Goal: Transaction & Acquisition: Book appointment/travel/reservation

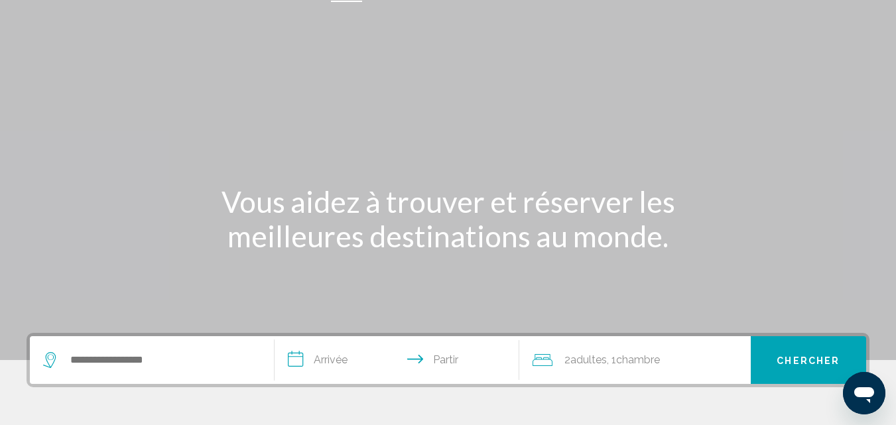
scroll to position [66, 0]
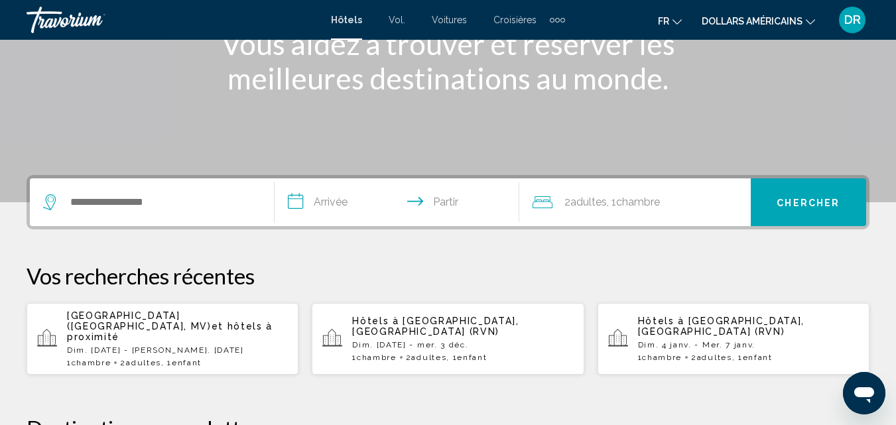
scroll to position [199, 0]
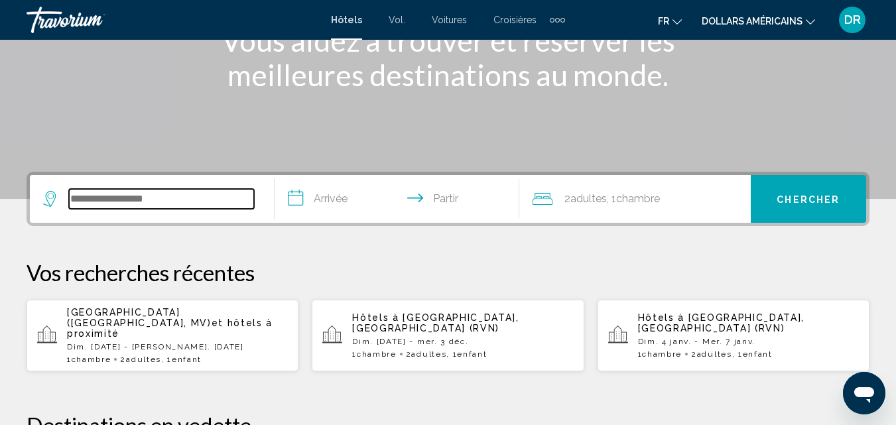
click at [154, 203] on input "Widget de recherche" at bounding box center [161, 199] width 185 height 20
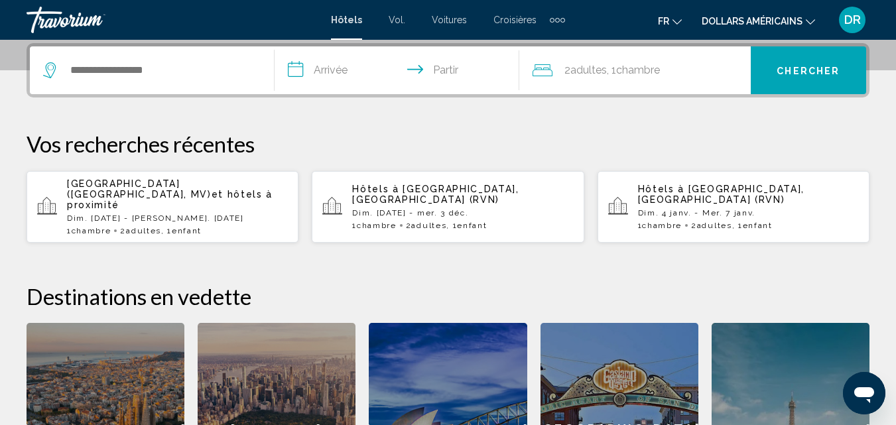
click at [109, 213] on font "Dim. [DATE] - [PERSON_NAME]. [DATE]" at bounding box center [155, 217] width 177 height 9
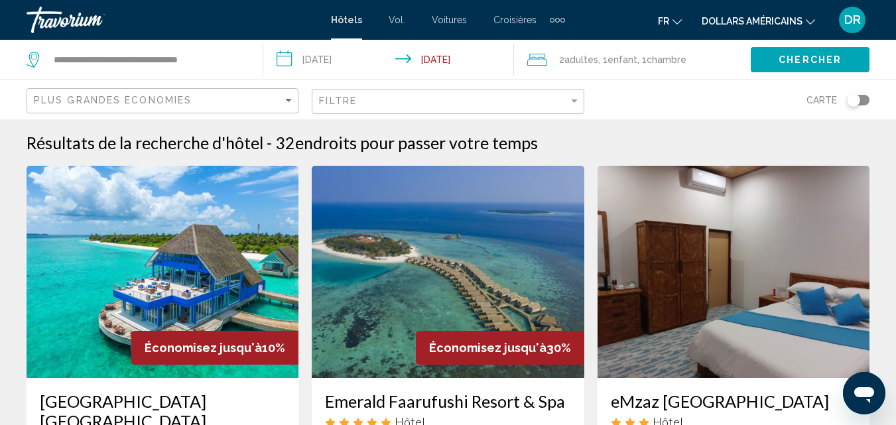
scroll to position [66, 0]
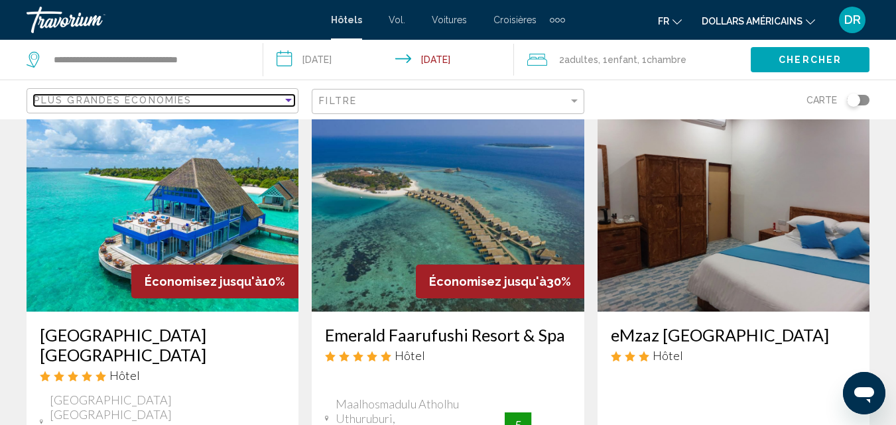
click at [221, 97] on div "Plus grandes économies" at bounding box center [158, 100] width 249 height 11
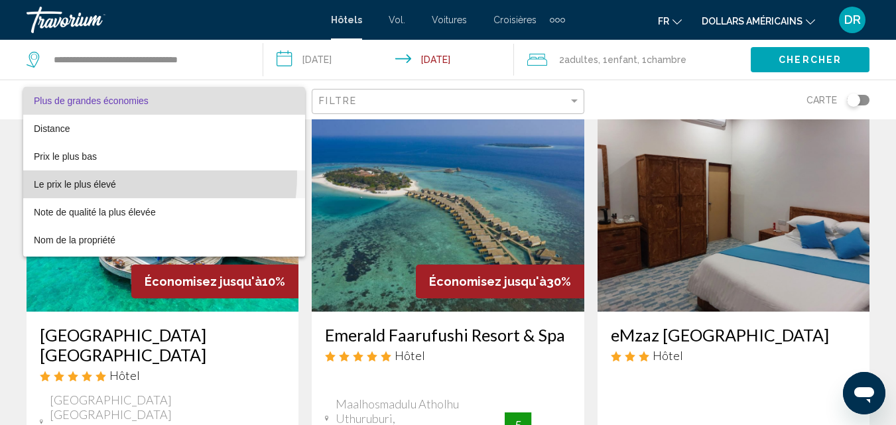
click at [103, 174] on span "Le prix le plus élevé" at bounding box center [164, 184] width 261 height 28
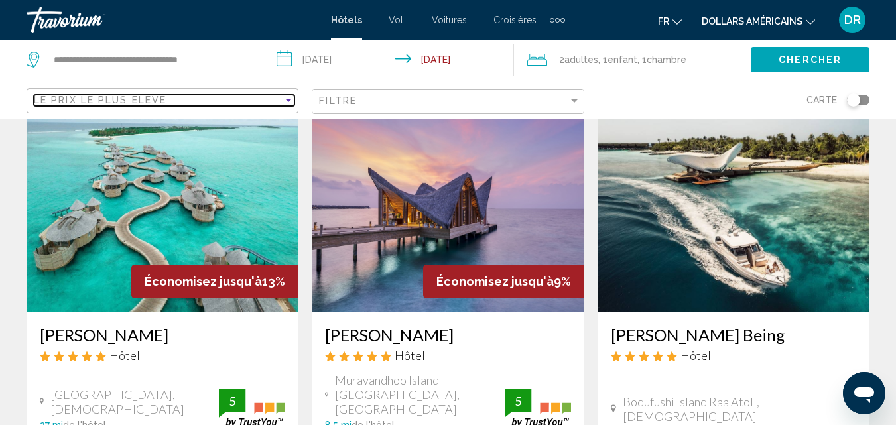
click at [171, 97] on div "Le prix le plus élevé" at bounding box center [158, 100] width 249 height 11
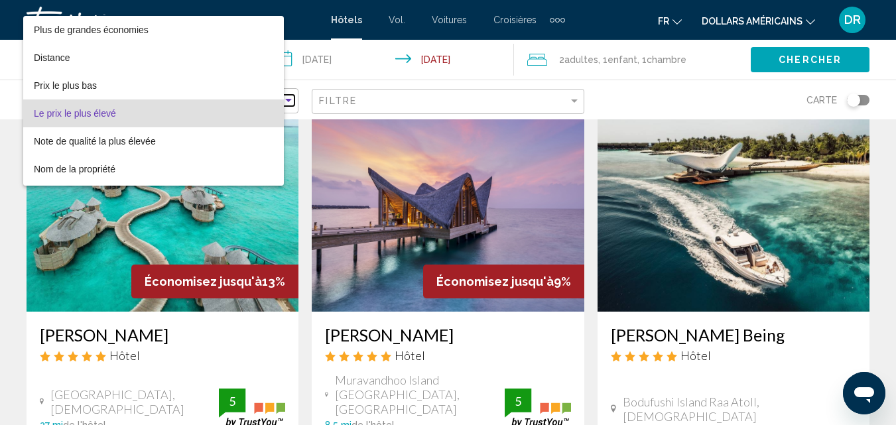
scroll to position [13, 0]
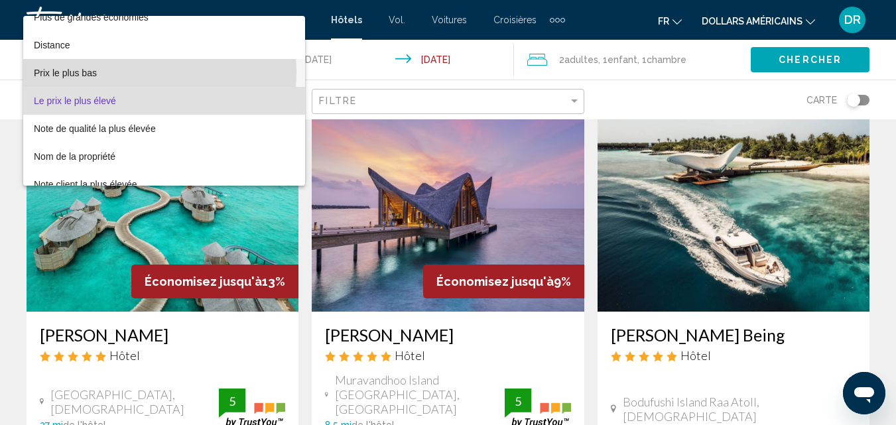
click at [157, 72] on span "Prix ​​le plus bas" at bounding box center [164, 73] width 261 height 28
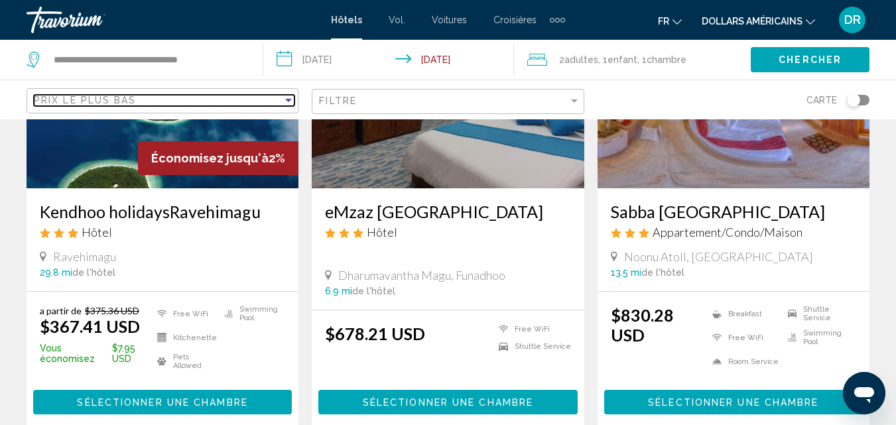
scroll to position [199, 0]
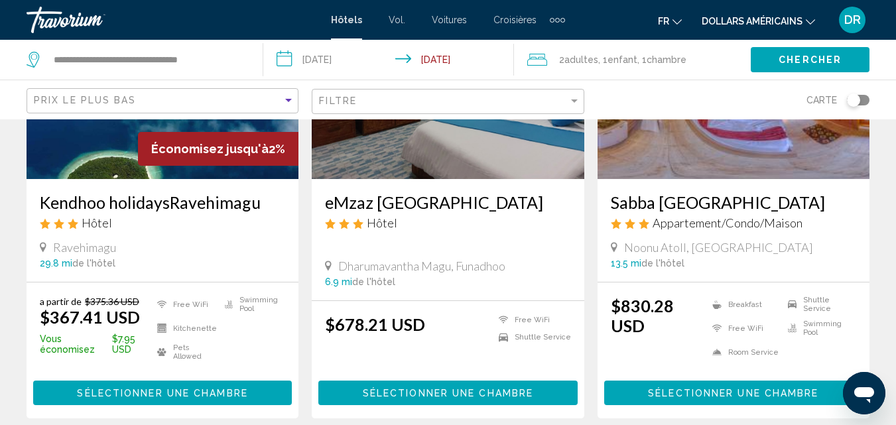
click at [717, 400] on button "Sélectionner une chambre" at bounding box center [733, 393] width 259 height 25
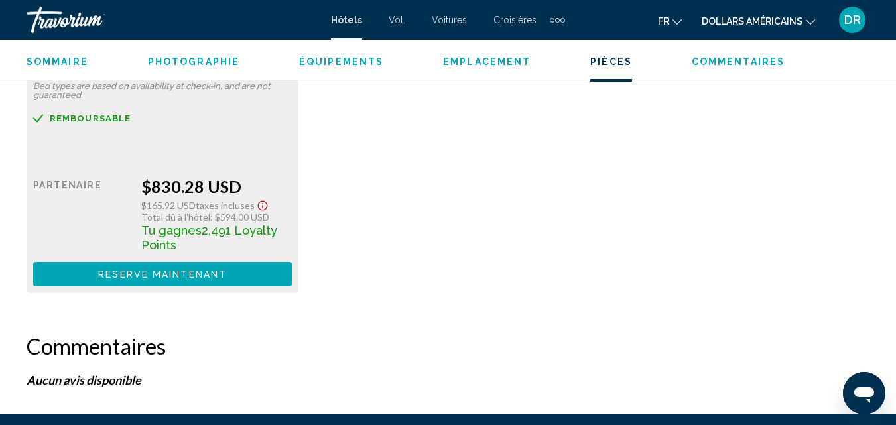
scroll to position [2263, 0]
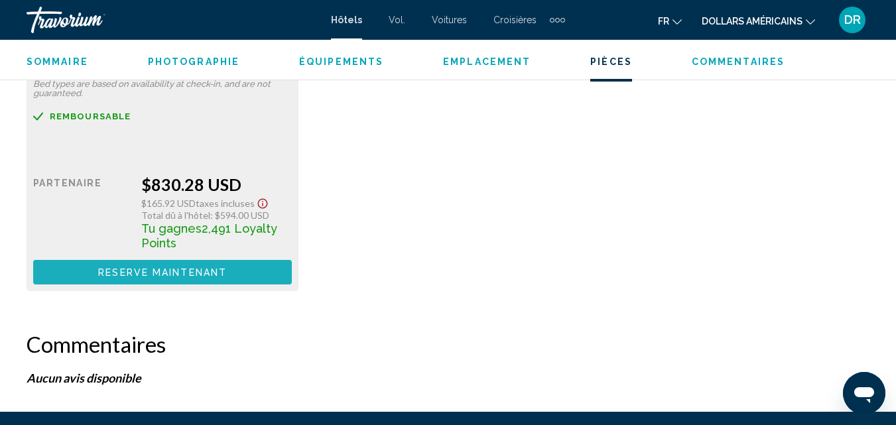
click at [180, 273] on span "Reserve maintenant" at bounding box center [162, 272] width 129 height 11
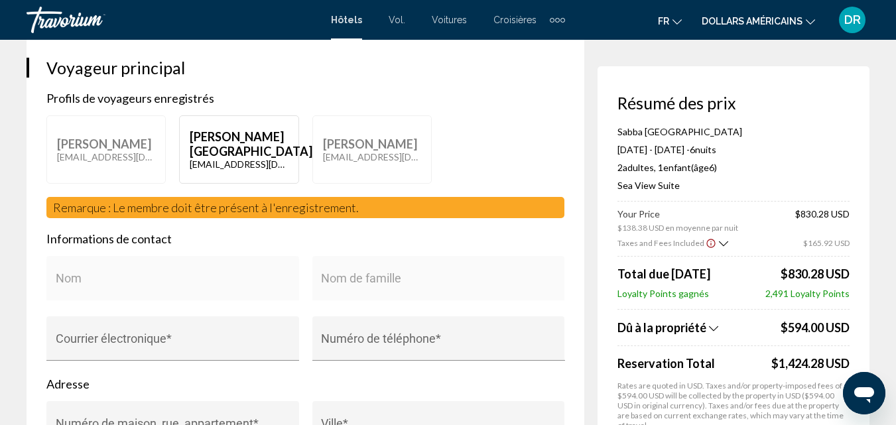
scroll to position [265, 0]
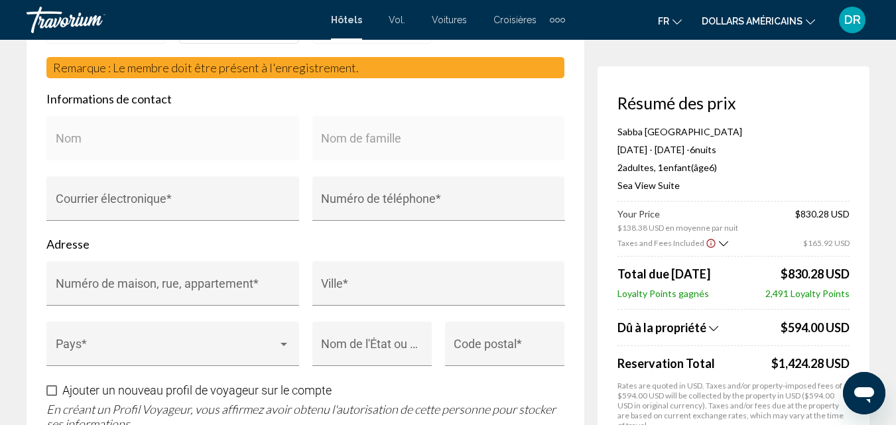
click at [802, 140] on div "Sabba Summer Suite [GEOGRAPHIC_DATA] [DATE] - [DATE] - 6 nuit nuits 2 Adulte Ad…" at bounding box center [733, 164] width 232 height 76
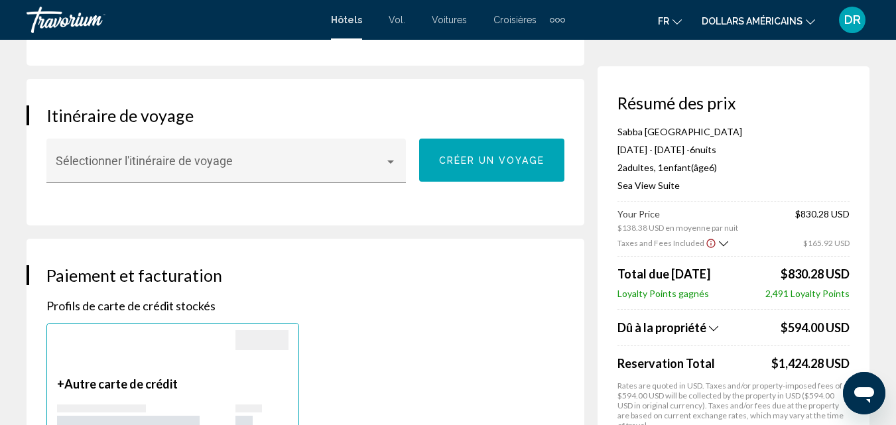
scroll to position [892, 0]
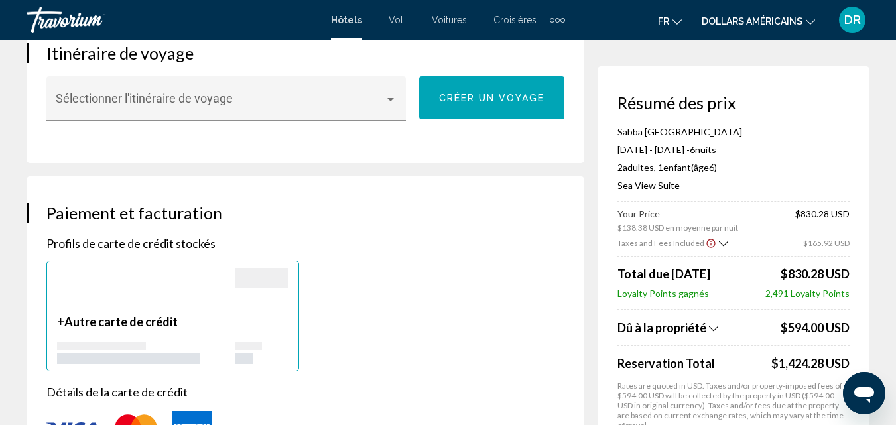
click at [719, 243] on icon "Show Taxes and Fees breakdown" at bounding box center [723, 243] width 9 height 11
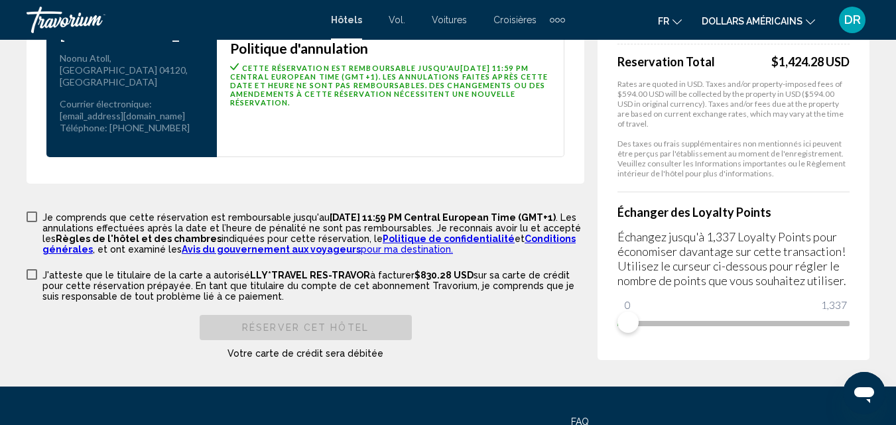
scroll to position [1929, 0]
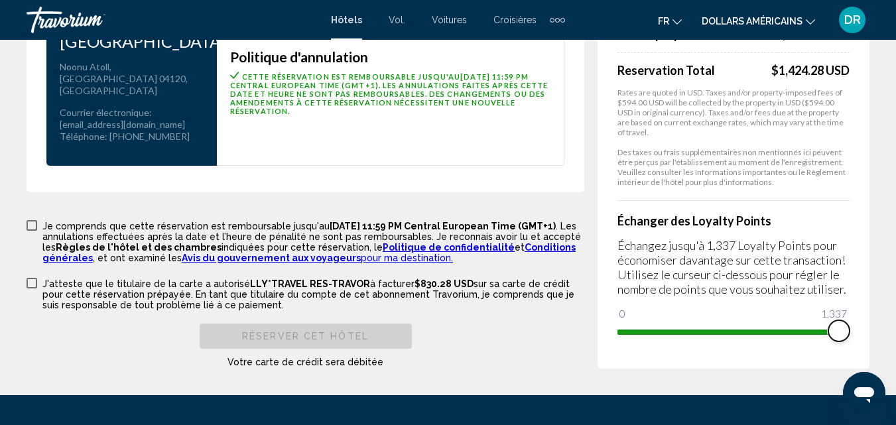
drag, startPoint x: 631, startPoint y: 302, endPoint x: 876, endPoint y: 326, distance: 246.5
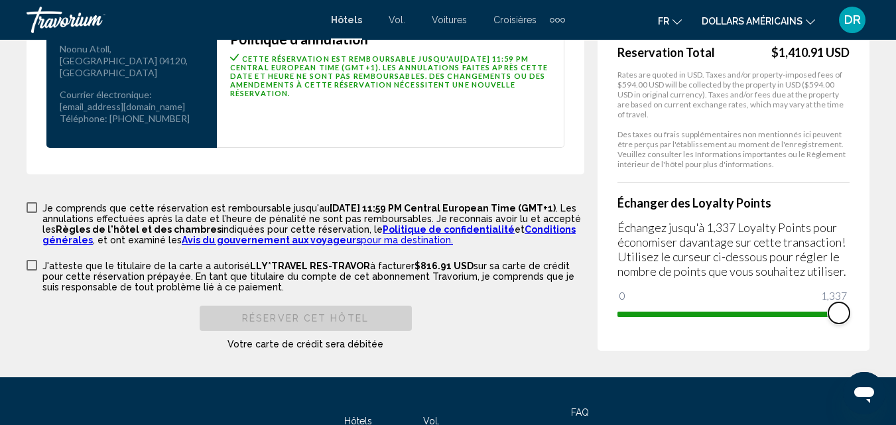
scroll to position [1950, 0]
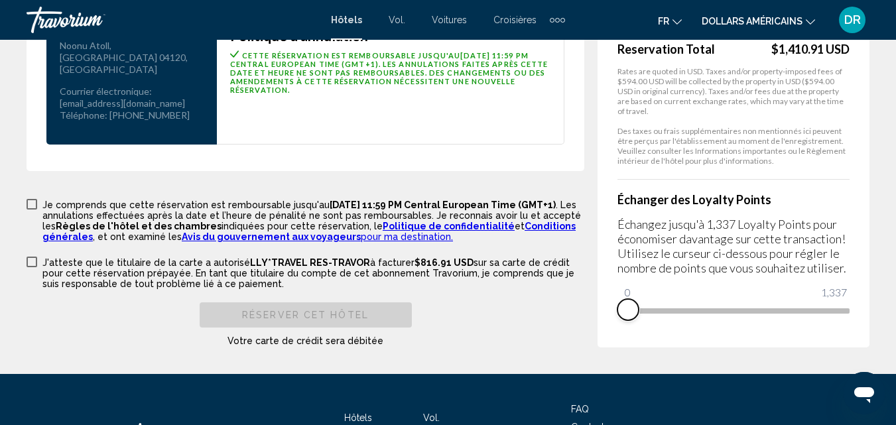
drag, startPoint x: 840, startPoint y: 279, endPoint x: 684, endPoint y: 294, distance: 157.1
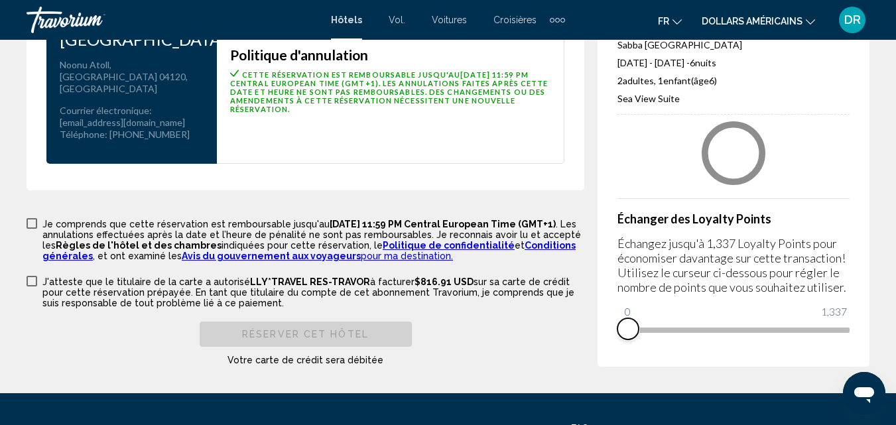
scroll to position [946, 0]
